Goal: Transaction & Acquisition: Book appointment/travel/reservation

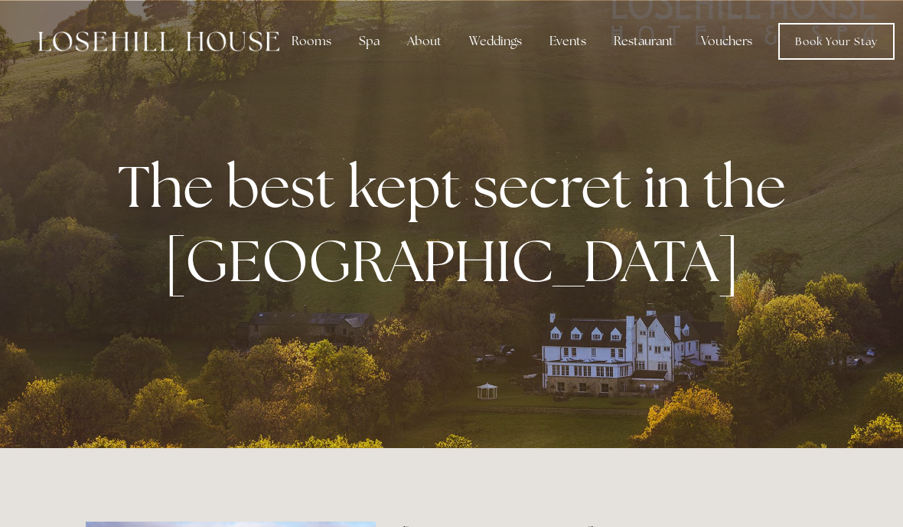
click at [625, 43] on div "Restaurant" at bounding box center [644, 41] width 84 height 31
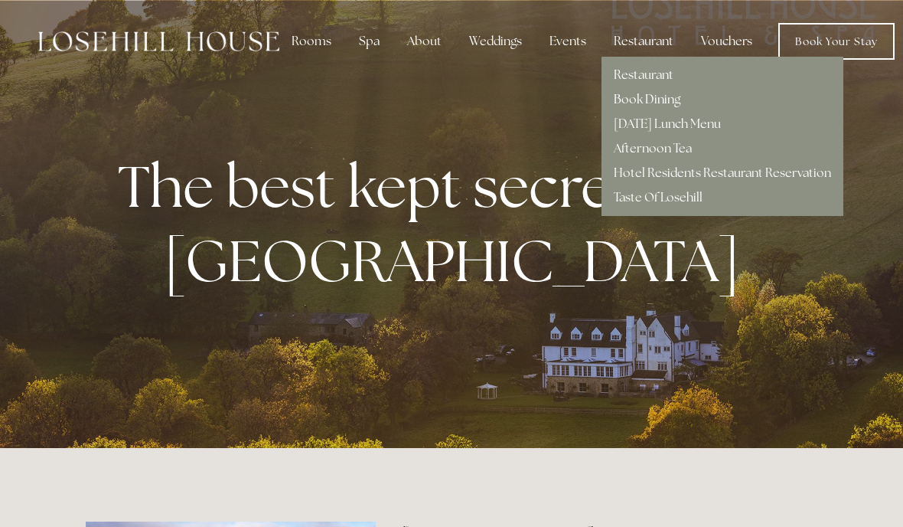
click at [636, 100] on link "Book Dining" at bounding box center [647, 99] width 67 height 16
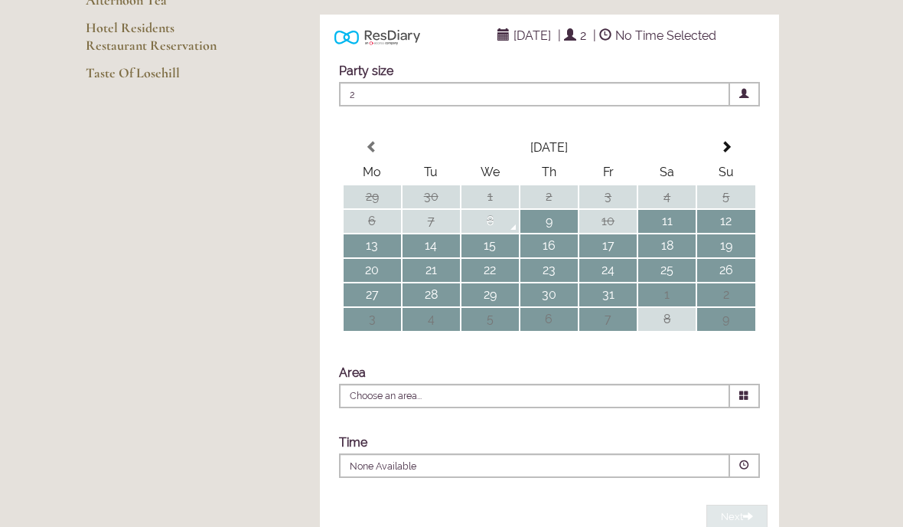
scroll to position [295, 0]
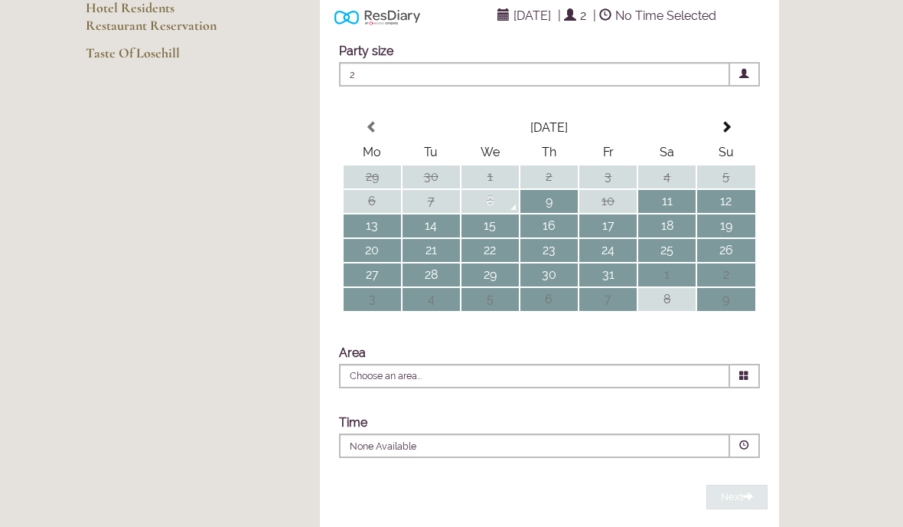
click at [738, 388] on span at bounding box center [745, 376] width 30 height 24
click at [744, 380] on icon at bounding box center [744, 376] width 10 height 10
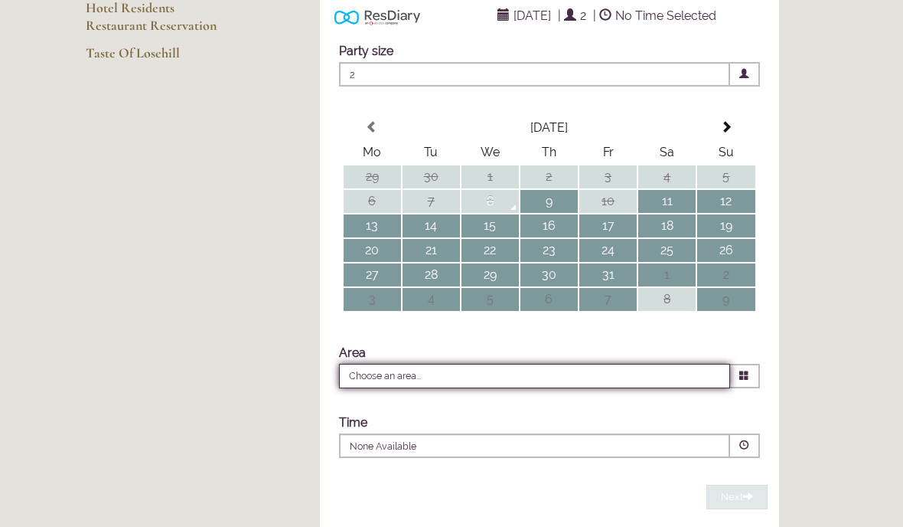
click at [446, 388] on input "Choose an area..." at bounding box center [534, 376] width 391 height 24
click at [460, 388] on input "Choose an area..." at bounding box center [534, 376] width 391 height 24
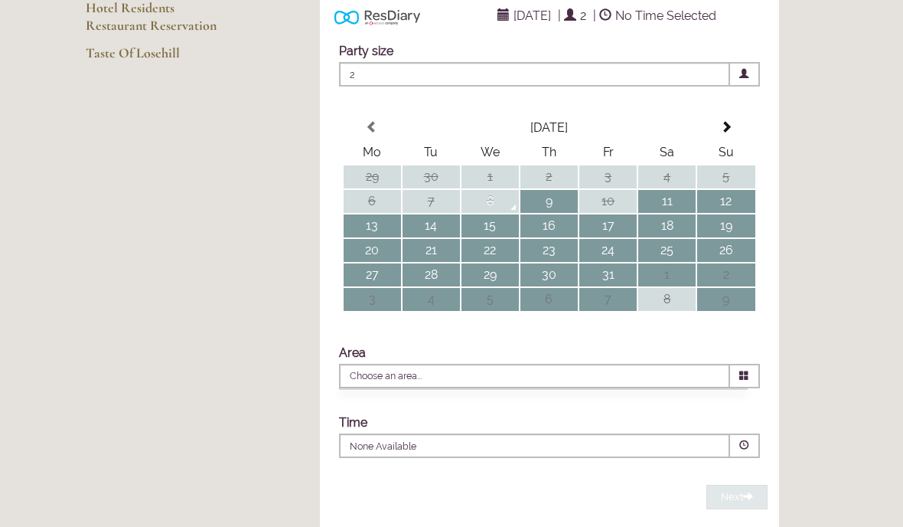
click at [479, 453] on p "None Available" at bounding box center [488, 446] width 277 height 14
click at [436, 286] on td "28" at bounding box center [431, 274] width 57 height 23
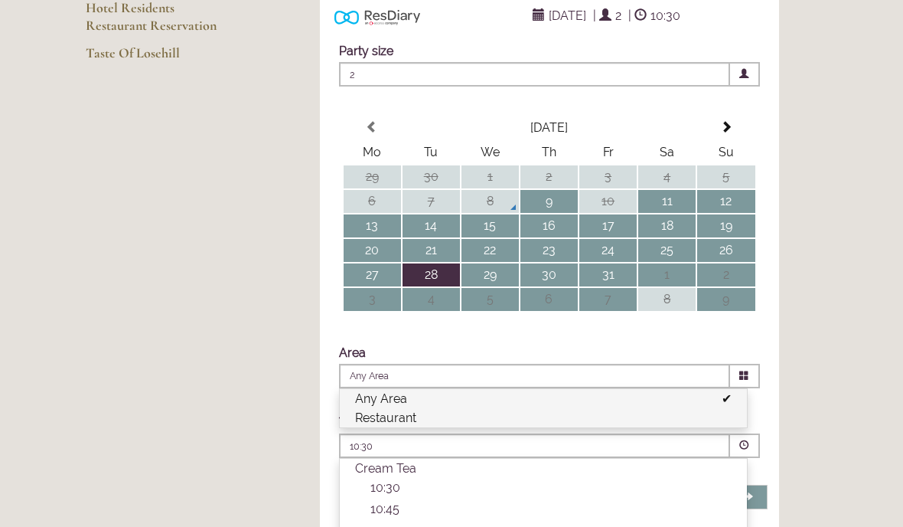
click at [424, 427] on li "Restaurant" at bounding box center [543, 417] width 407 height 19
type input "Restaurant"
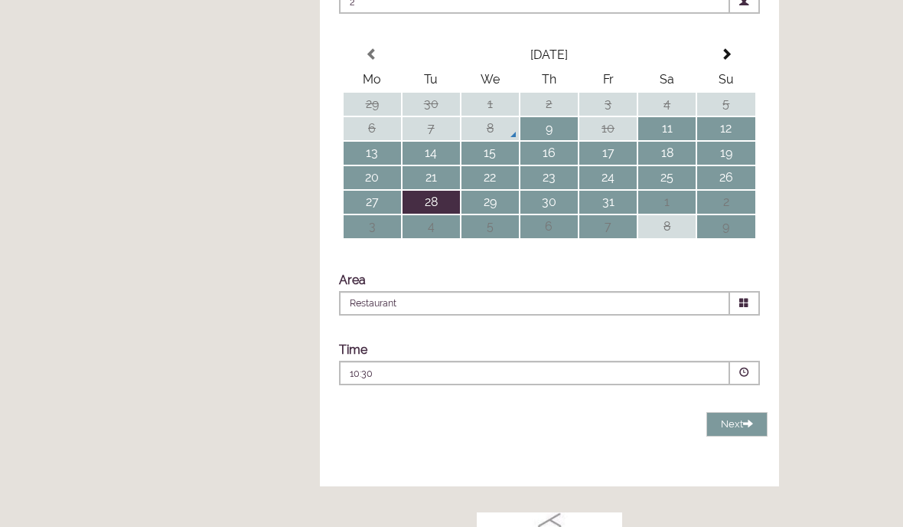
scroll to position [493, 0]
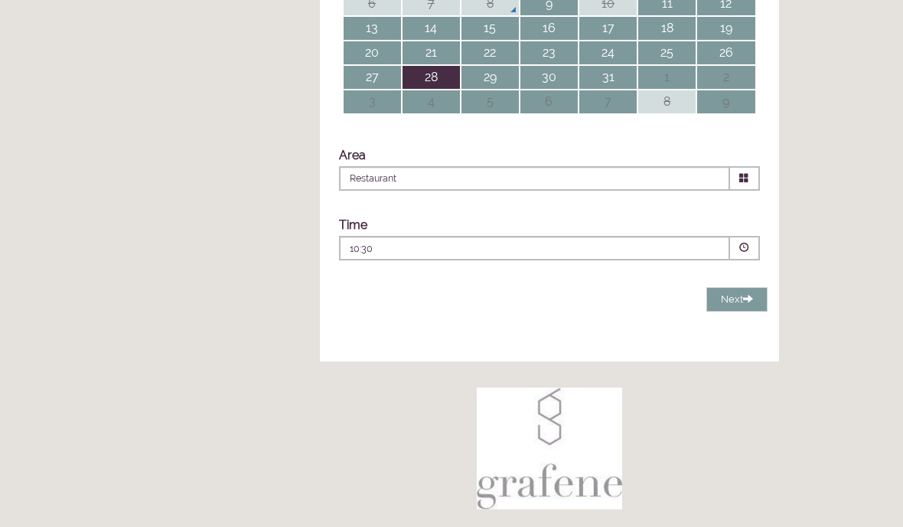
click at [739, 253] on span at bounding box center [744, 248] width 10 height 10
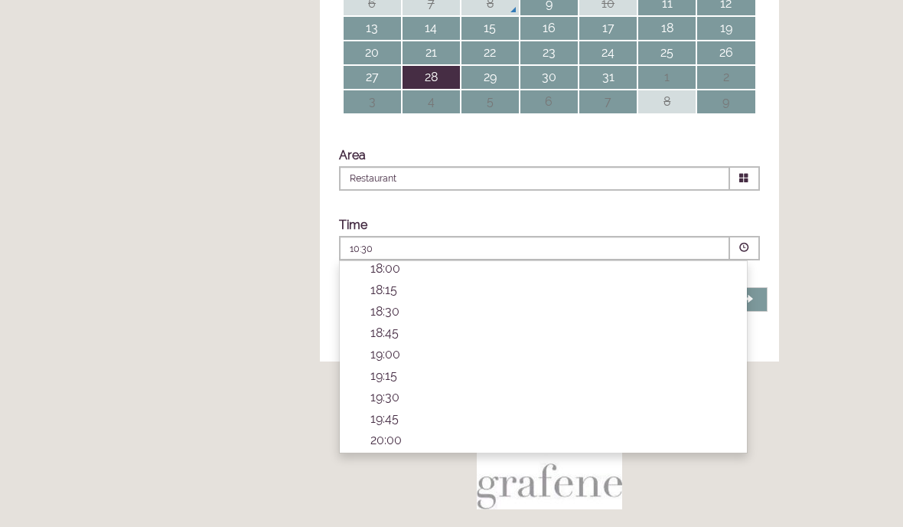
scroll to position [511, 0]
click at [390, 403] on p "19:30" at bounding box center [551, 395] width 361 height 15
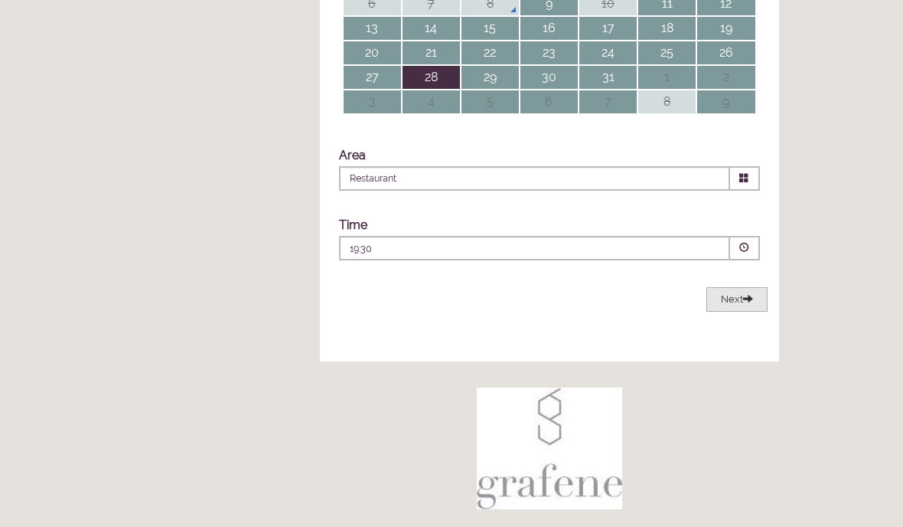
click at [736, 305] on span "Next" at bounding box center [737, 298] width 32 height 11
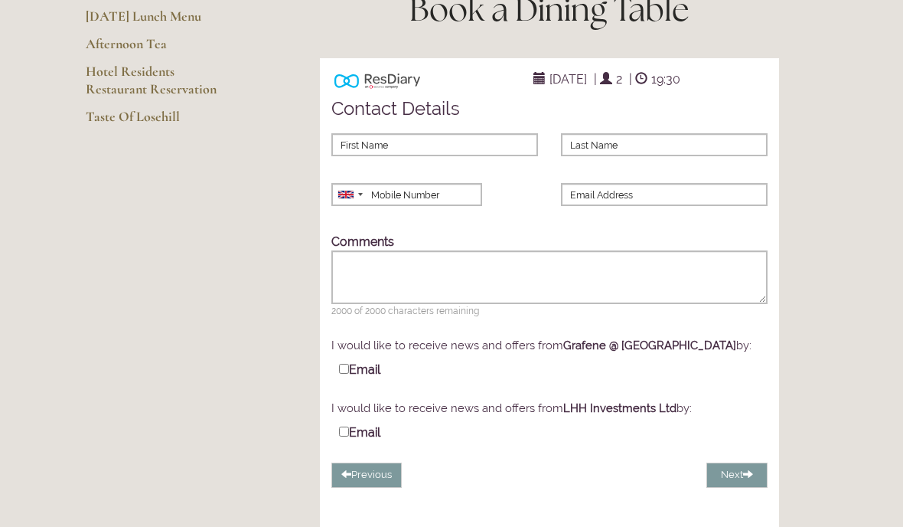
scroll to position [252, 0]
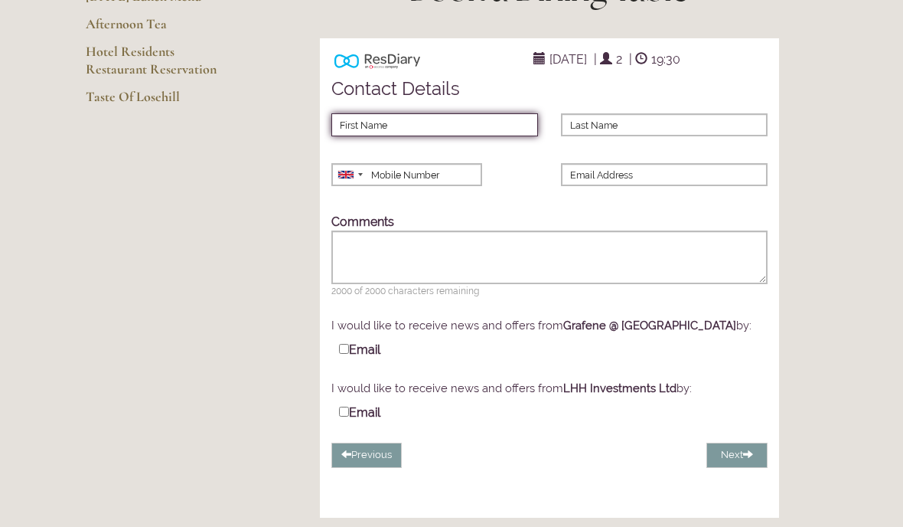
click at [367, 136] on input "First Name" at bounding box center [434, 124] width 207 height 23
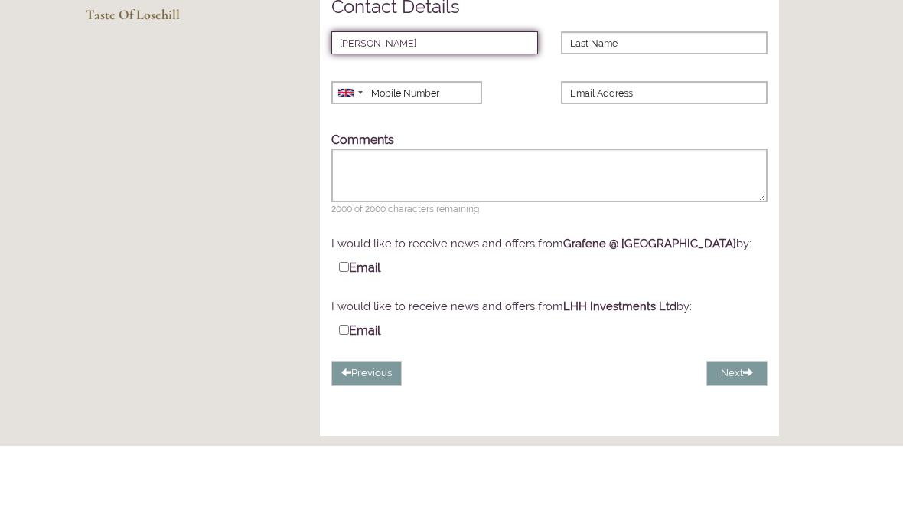
type input "Adam"
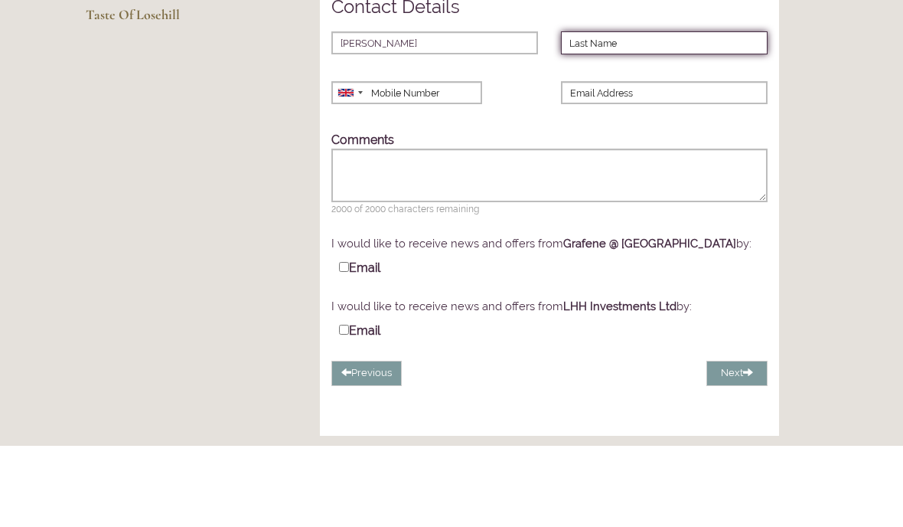
click at [599, 113] on input "Last Name" at bounding box center [664, 124] width 207 height 23
type input "Eden"
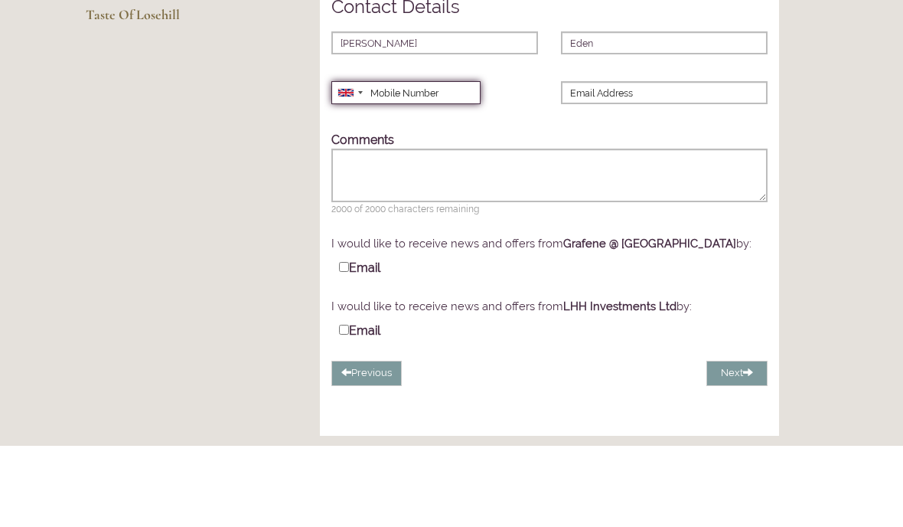
click at [397, 163] on input "Mobile Number" at bounding box center [405, 174] width 149 height 23
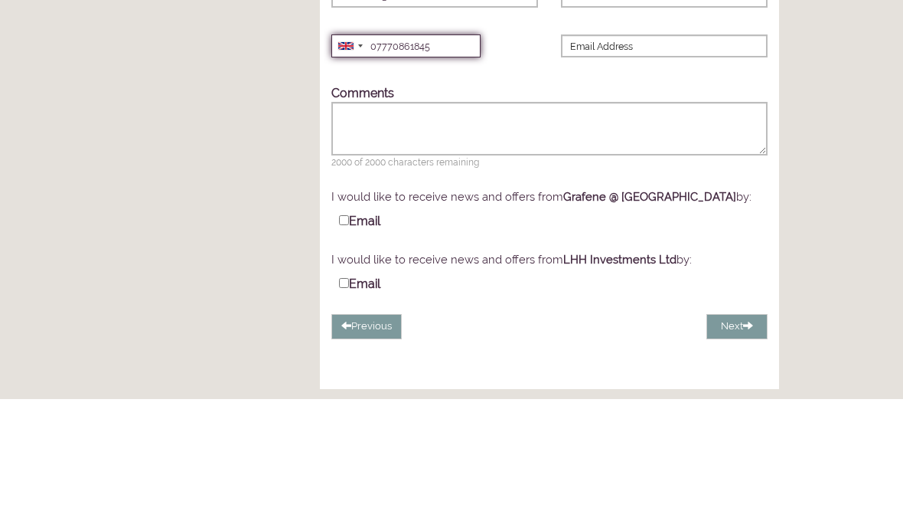
type input "07770861845"
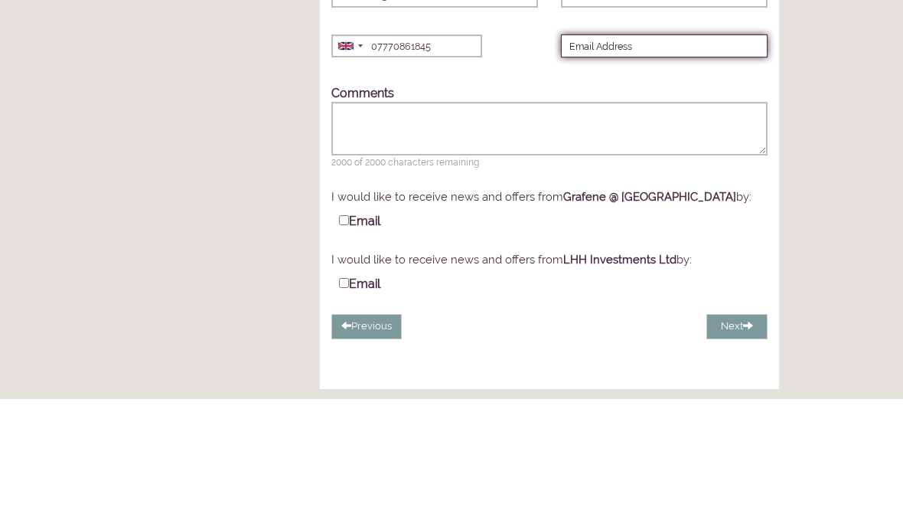
click at [602, 163] on input "Email Address" at bounding box center [664, 174] width 207 height 23
type input "[PERSON_NAME][EMAIL_ADDRESS][DOMAIN_NAME]"
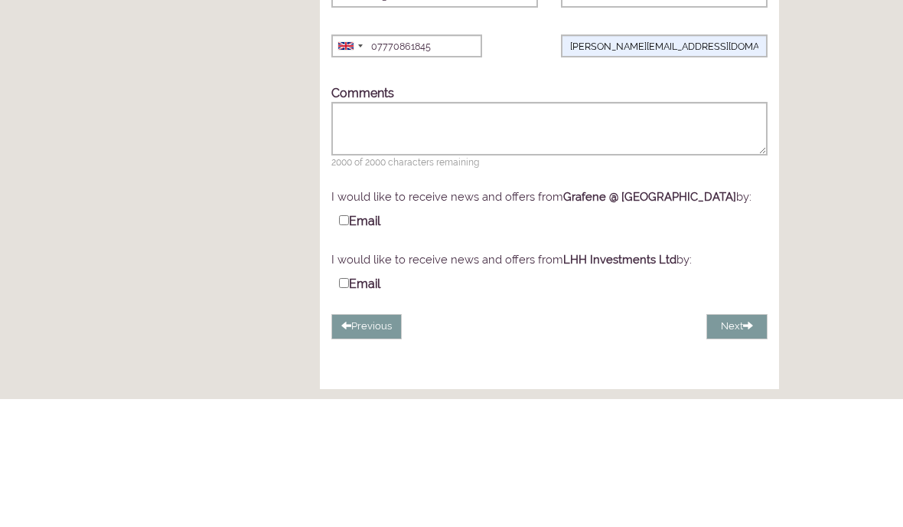
scroll to position [319, 0]
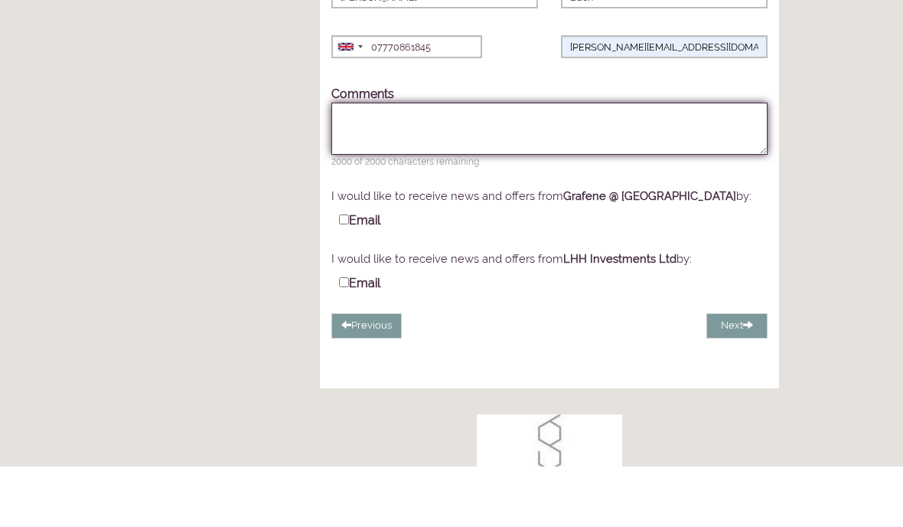
click at [364, 163] on textarea "Comments" at bounding box center [549, 189] width 436 height 52
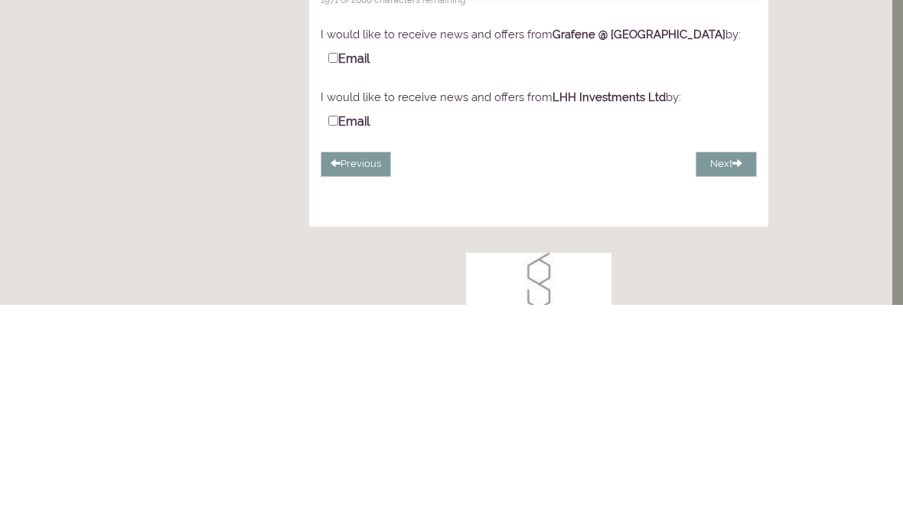
type textarea "Window table preferred please"
click at [338, 276] on input "Email" at bounding box center [333, 281] width 10 height 10
checkbox input "true"
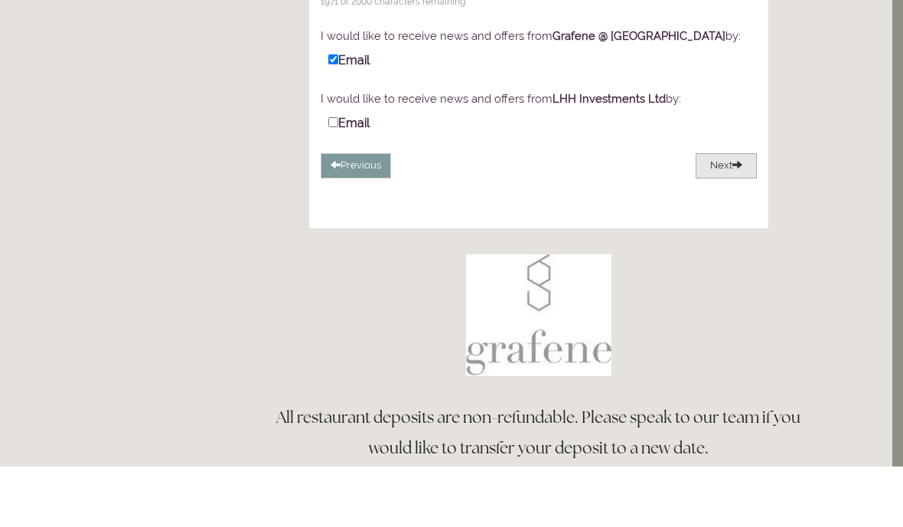
click at [730, 214] on button "Next" at bounding box center [726, 226] width 61 height 25
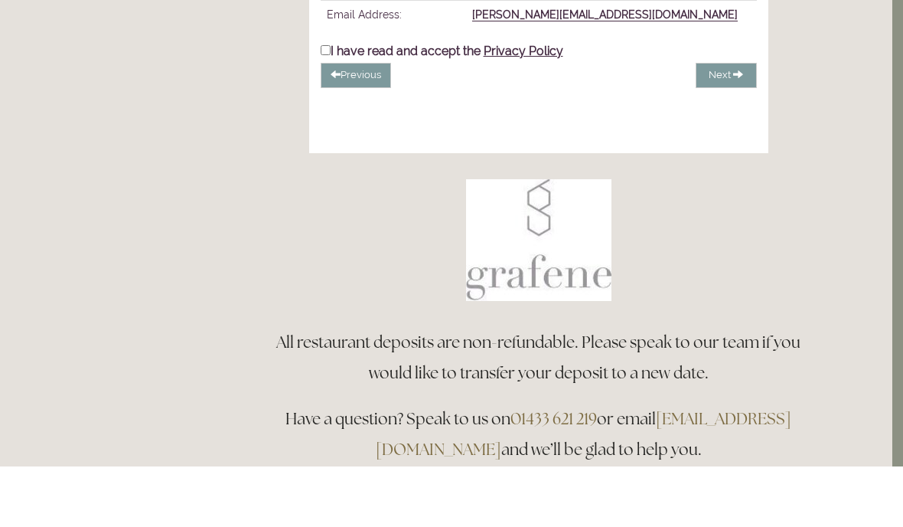
scroll to position [482, 11]
click at [322, 104] on input "I have read and accept the Privacy Policy" at bounding box center [326, 109] width 10 height 10
checkbox input "true"
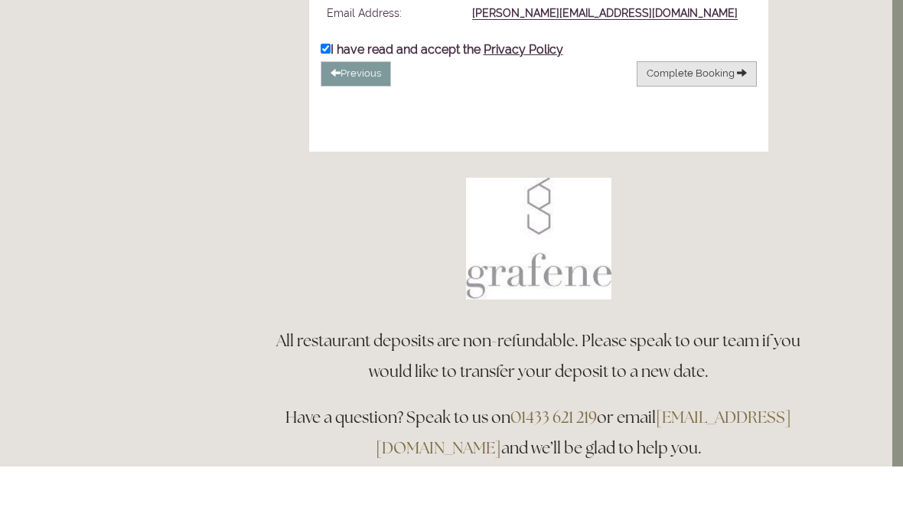
click at [700, 128] on span "Complete Booking" at bounding box center [691, 133] width 88 height 11
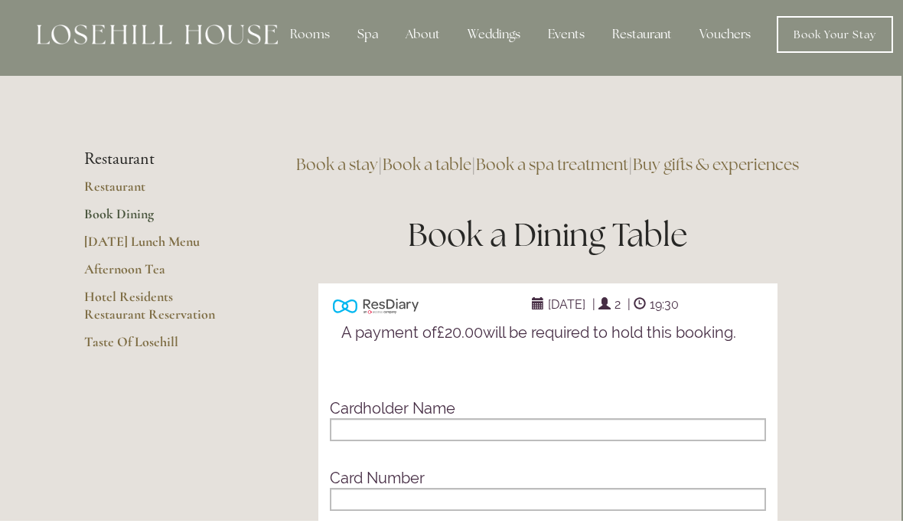
scroll to position [0, 1]
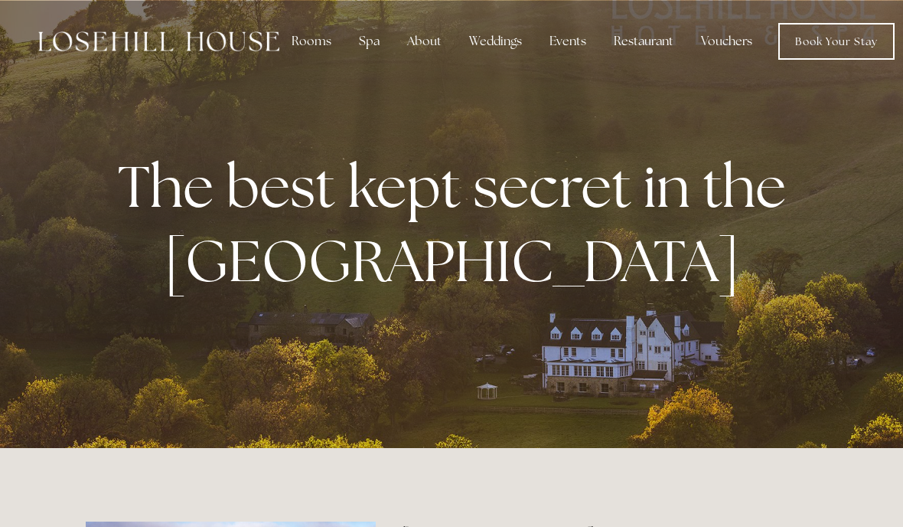
click at [632, 47] on div "Restaurant" at bounding box center [644, 41] width 84 height 31
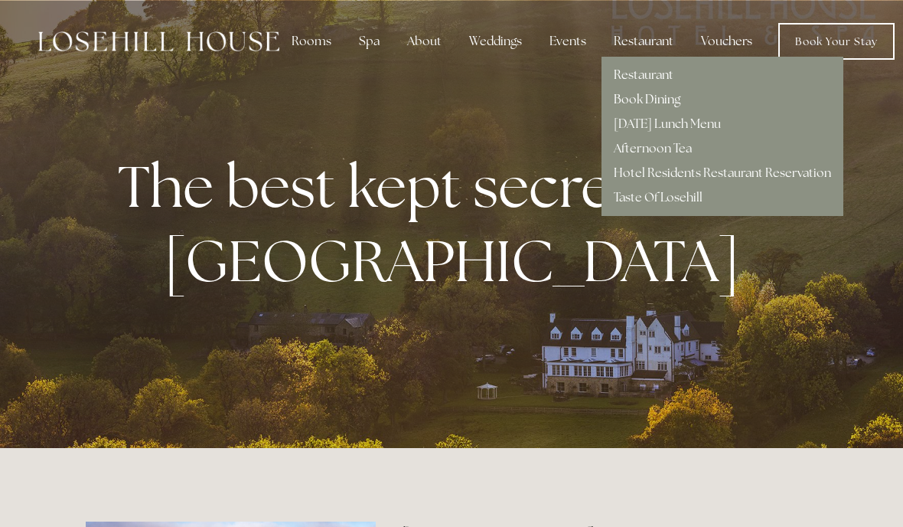
click at [640, 107] on link "Book Dining" at bounding box center [647, 99] width 67 height 16
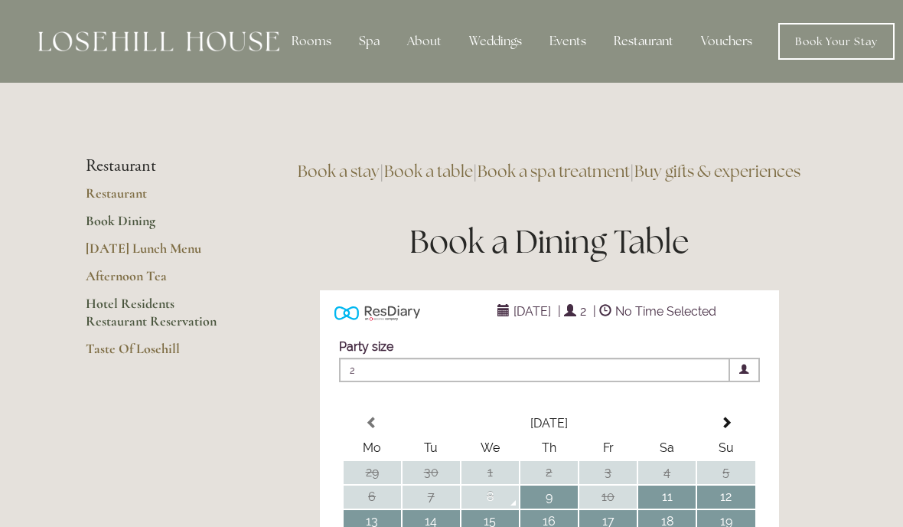
click at [143, 308] on link "Hotel Residents Restaurant Reservation" at bounding box center [159, 317] width 146 height 45
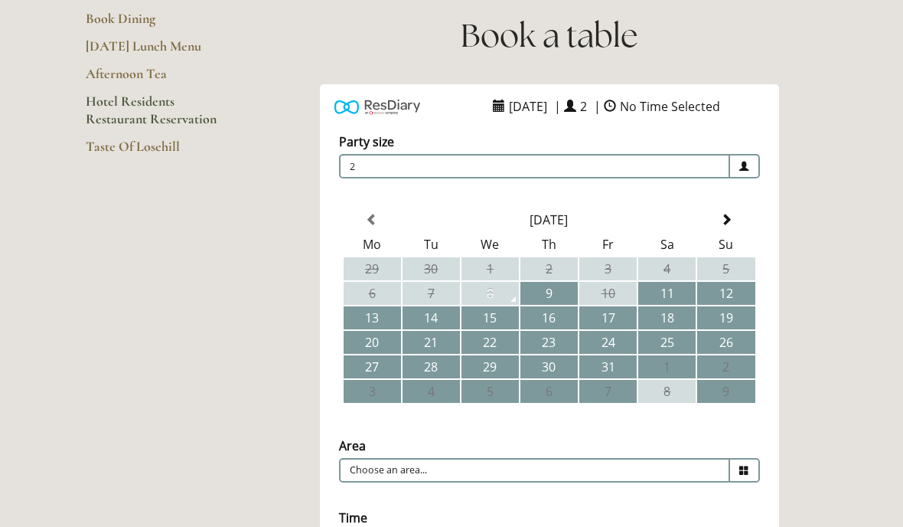
scroll to position [225, 0]
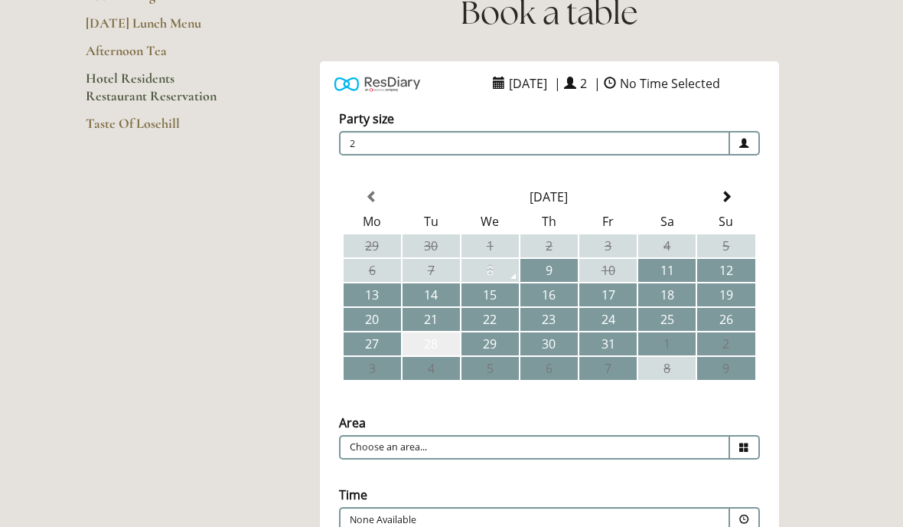
click at [430, 351] on td "28" at bounding box center [431, 343] width 57 height 23
click at [746, 442] on icon at bounding box center [744, 447] width 10 height 10
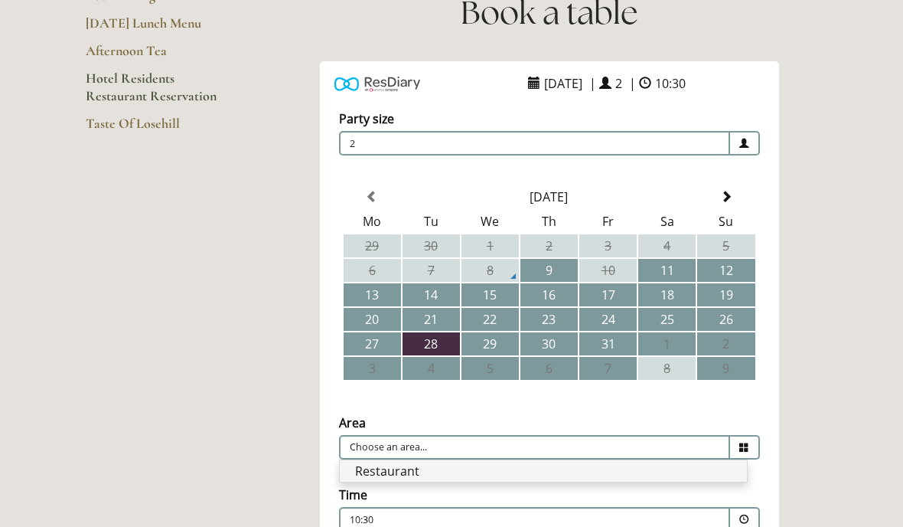
click at [428, 470] on li "Restaurant" at bounding box center [543, 470] width 407 height 21
type input "Restaurant"
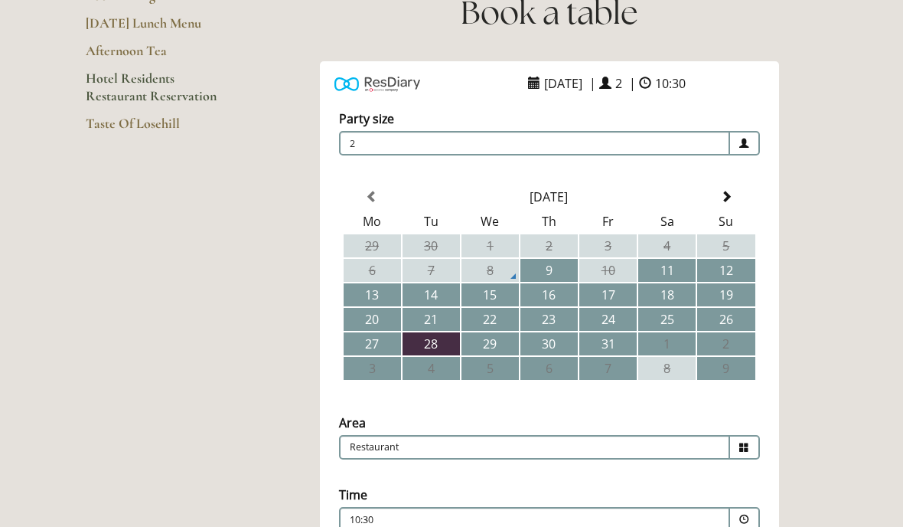
click at [744, 516] on span at bounding box center [744, 519] width 10 height 10
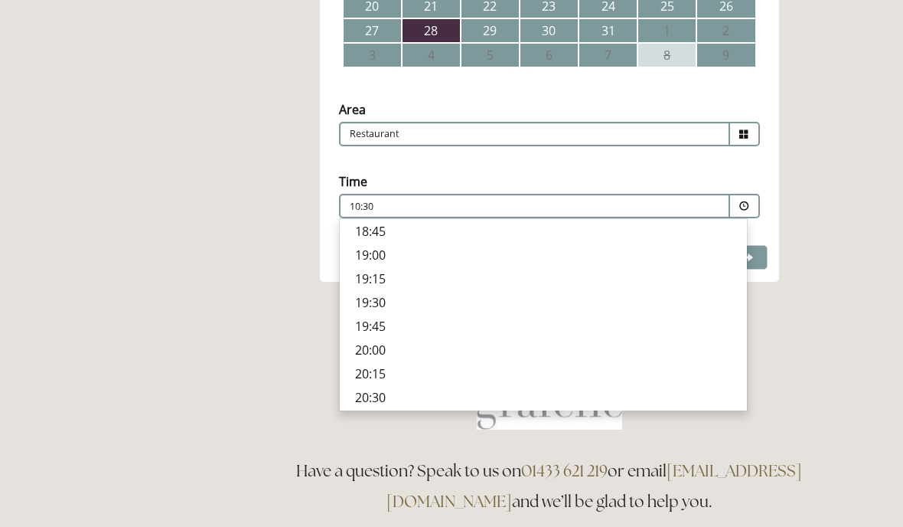
scroll to position [605, 0]
click at [372, 302] on p "19:30" at bounding box center [543, 302] width 377 height 17
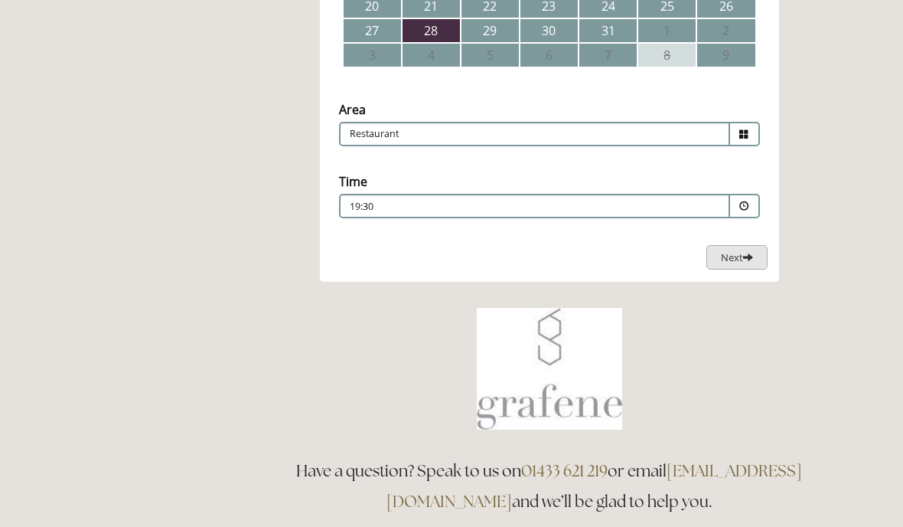
click at [730, 263] on span "Next" at bounding box center [737, 257] width 32 height 14
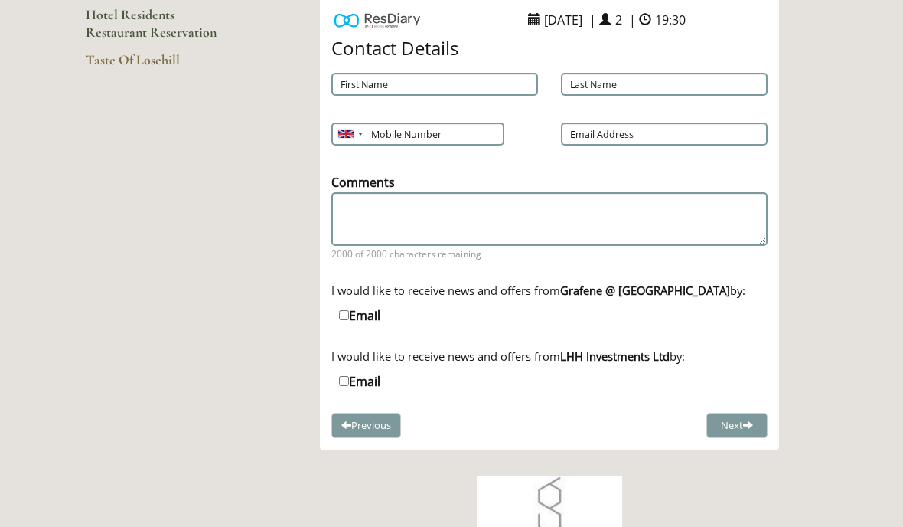
scroll to position [292, 0]
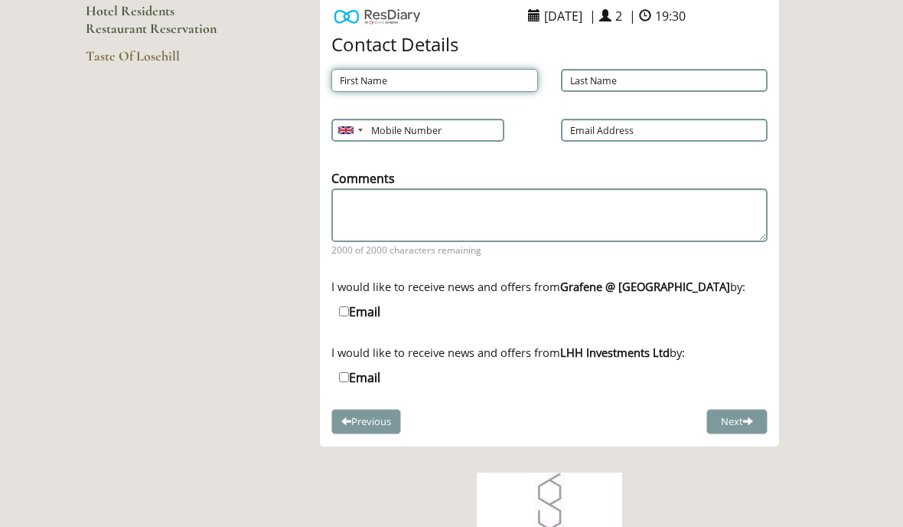
click at [369, 83] on input "First Name" at bounding box center [434, 80] width 207 height 23
type input "01217443145"
type input "[PERSON_NAME]"
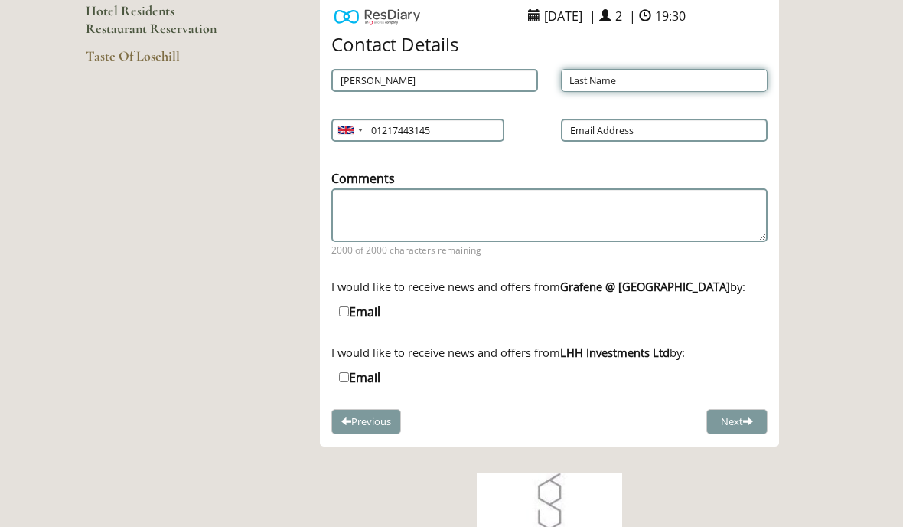
type input "Eden"
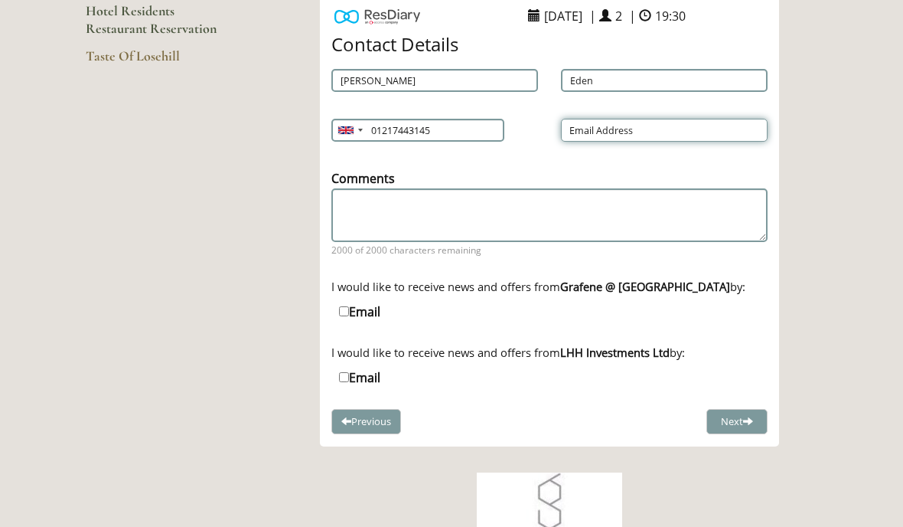
type input "[PERSON_NAME][EMAIL_ADDRESS][DOMAIN_NAME]"
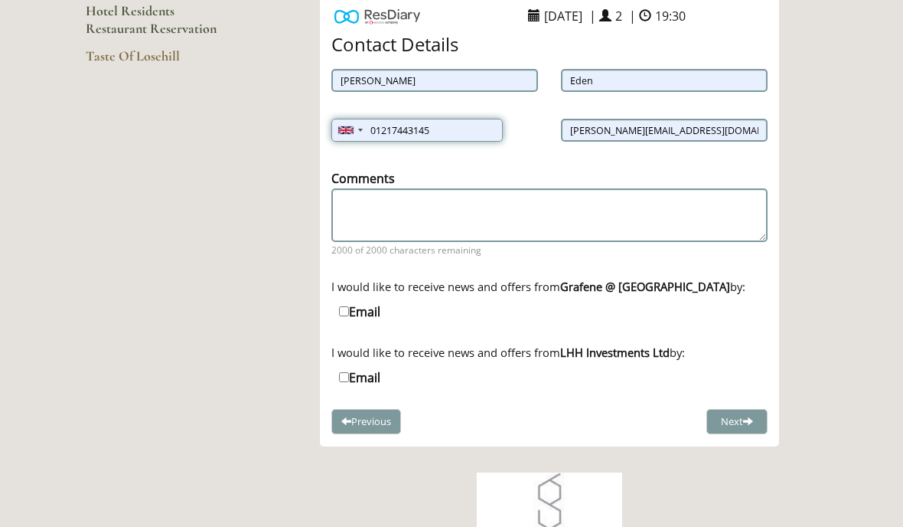
click at [449, 140] on input "01217443145" at bounding box center [416, 130] width 171 height 23
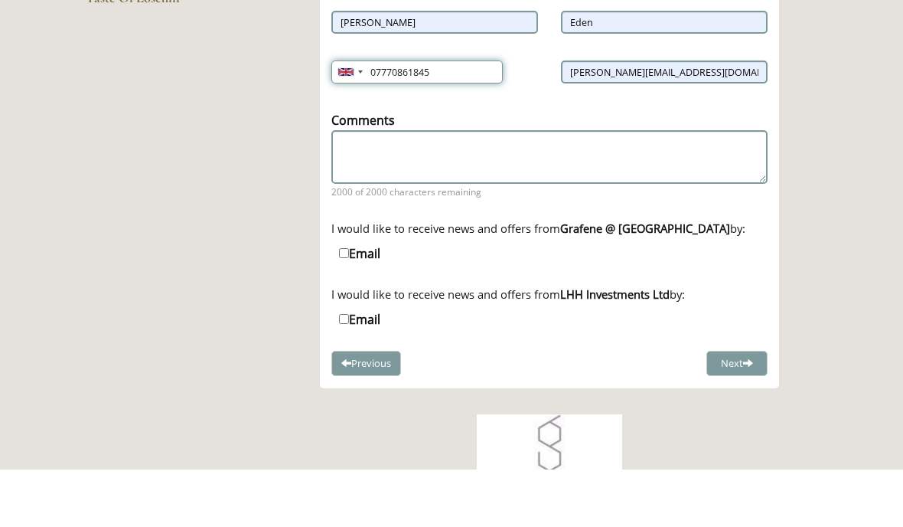
type input "07770861845"
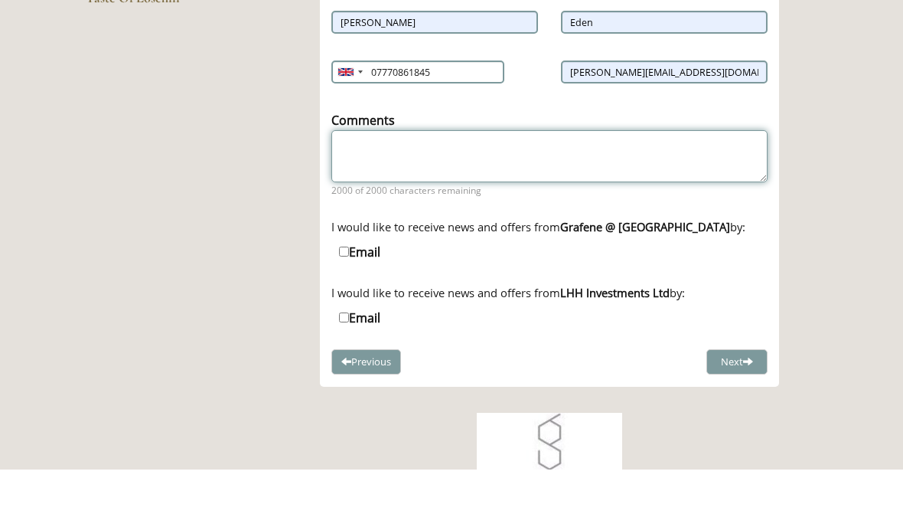
click at [361, 188] on textarea "Comments" at bounding box center [549, 214] width 436 height 52
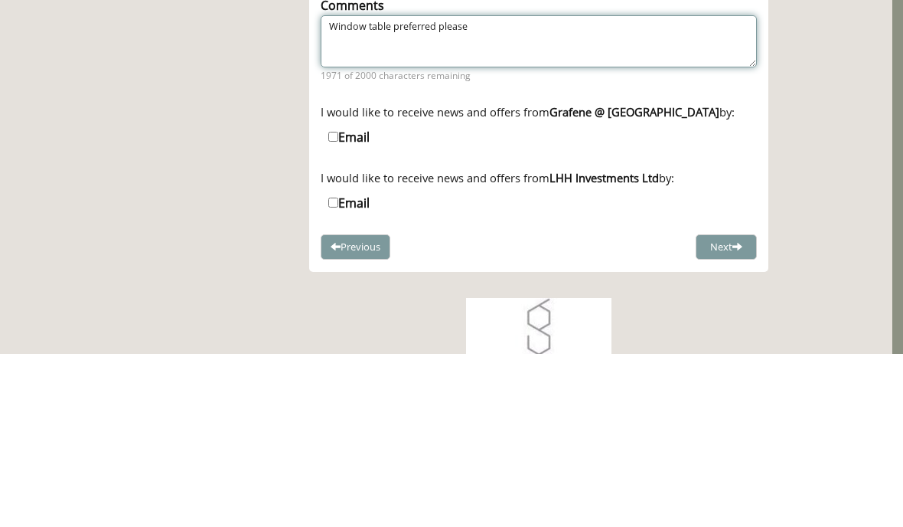
type textarea "Window table preferred please"
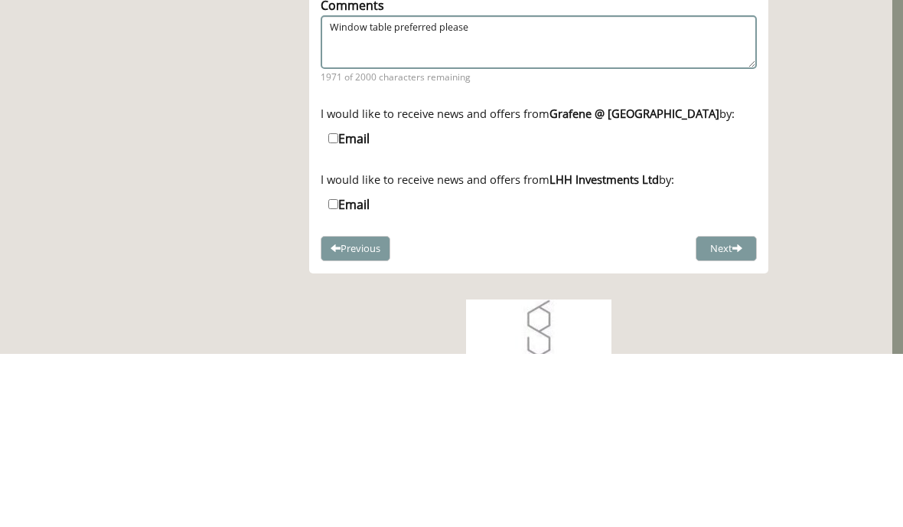
click at [344, 303] on label "Email" at bounding box center [348, 311] width 41 height 17
click at [338, 306] on input "Email" at bounding box center [333, 311] width 10 height 10
checkbox input "true"
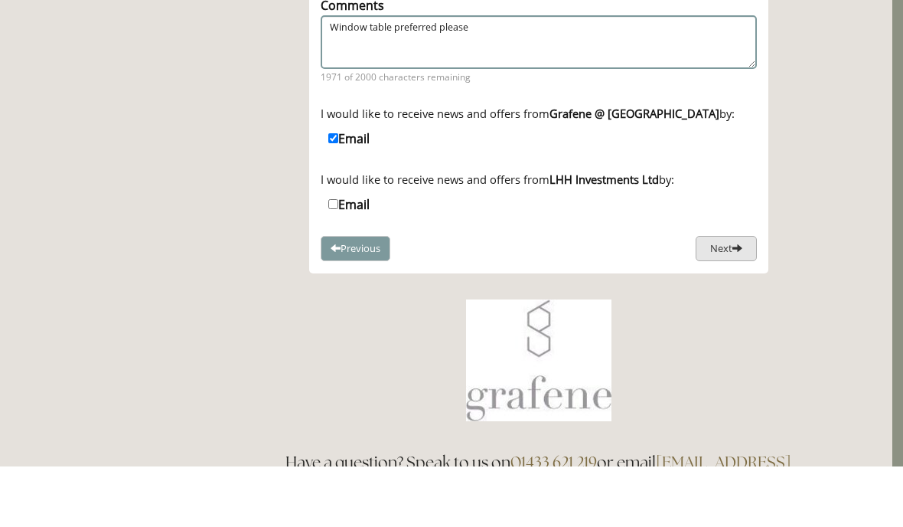
click at [728, 296] on button "Next" at bounding box center [726, 308] width 61 height 25
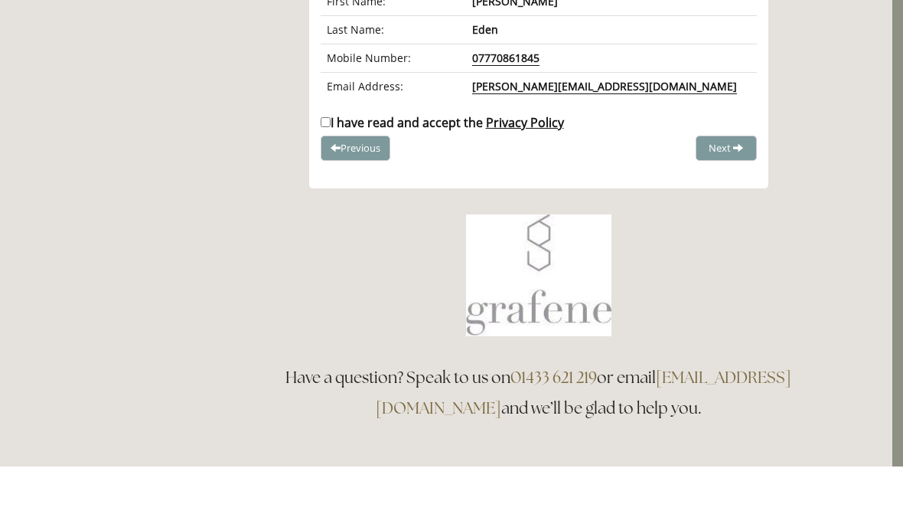
scroll to position [413, 11]
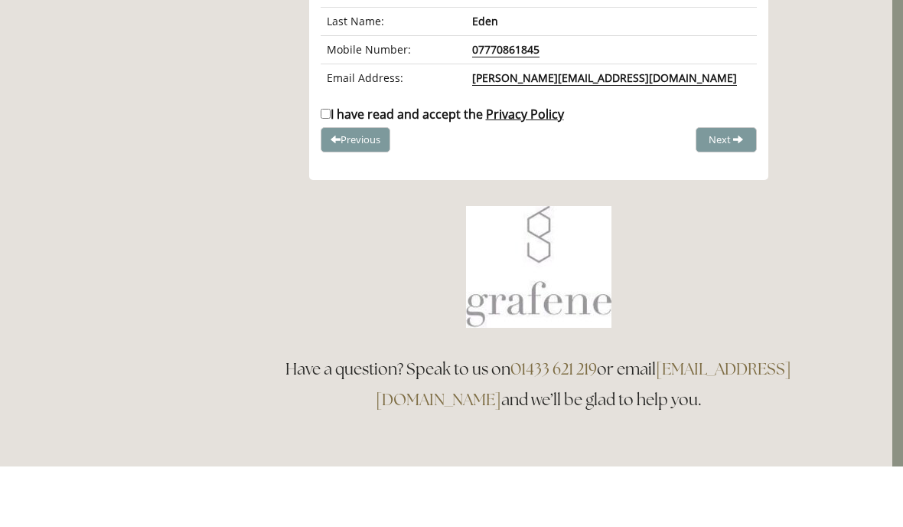
click at [330, 169] on input "I have read and accept the Privacy Policy" at bounding box center [326, 174] width 10 height 10
checkbox input "true"
click at [702, 193] on span "Complete Booking" at bounding box center [693, 200] width 84 height 14
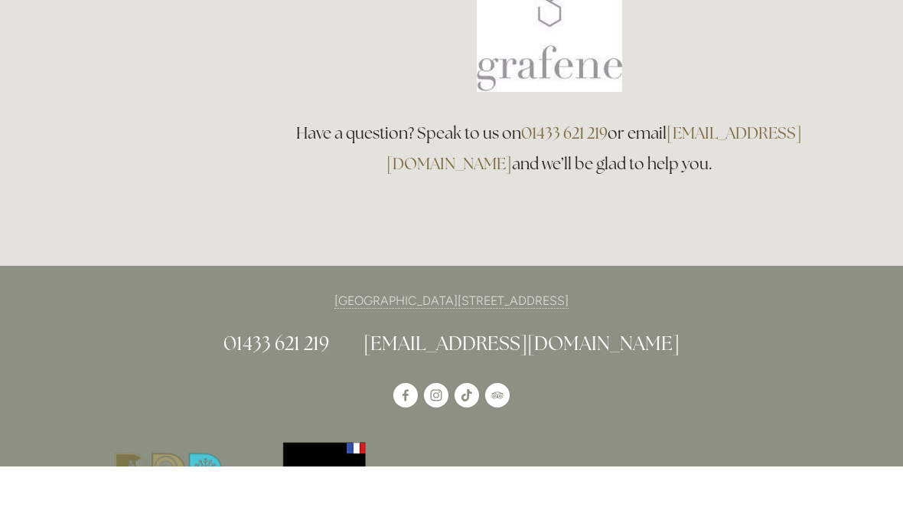
scroll to position [664, 0]
